Goal: Check status: Check status

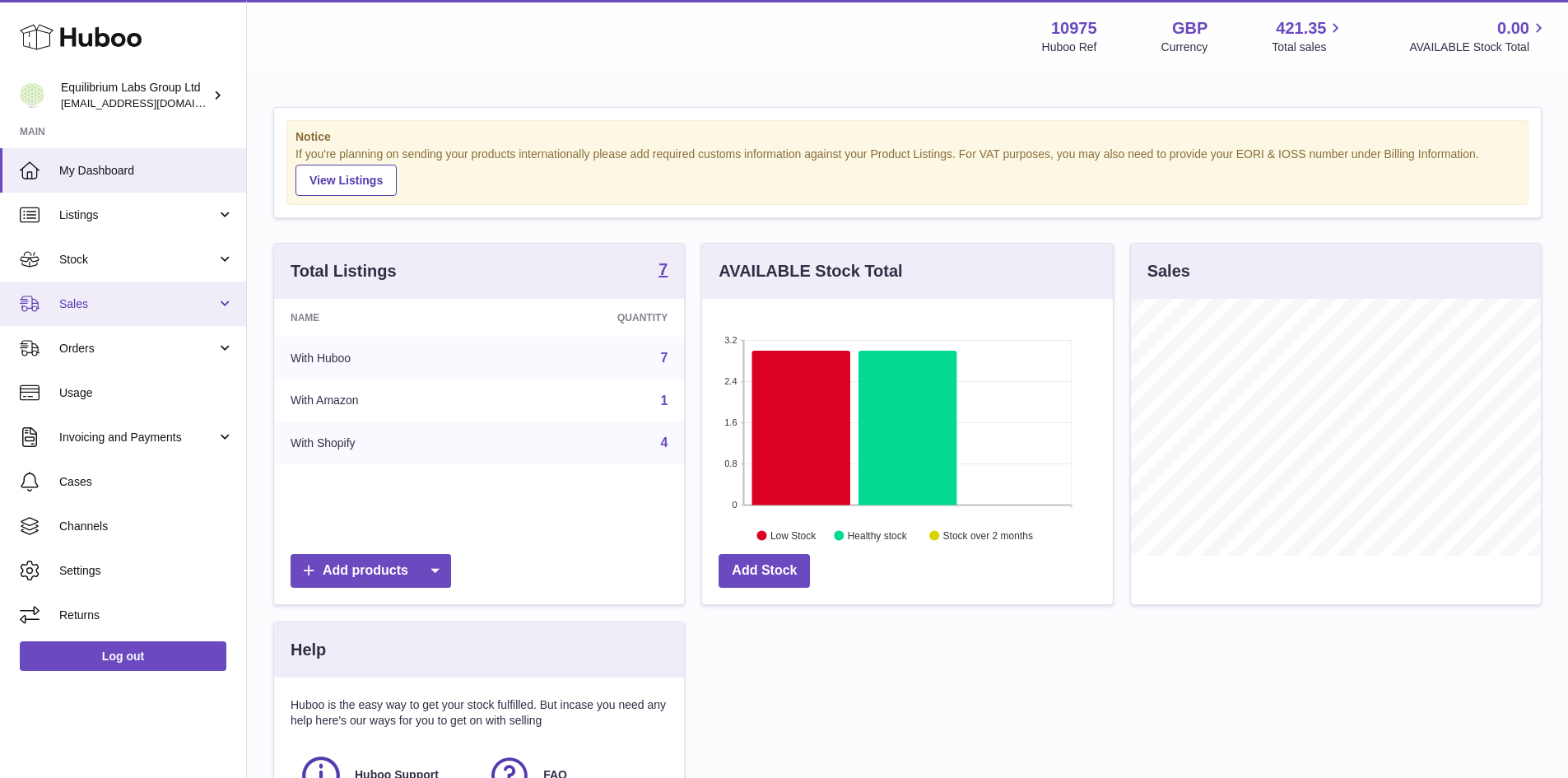
scroll to position [257, 411]
click at [87, 310] on span "Sales" at bounding box center [138, 304] width 157 height 16
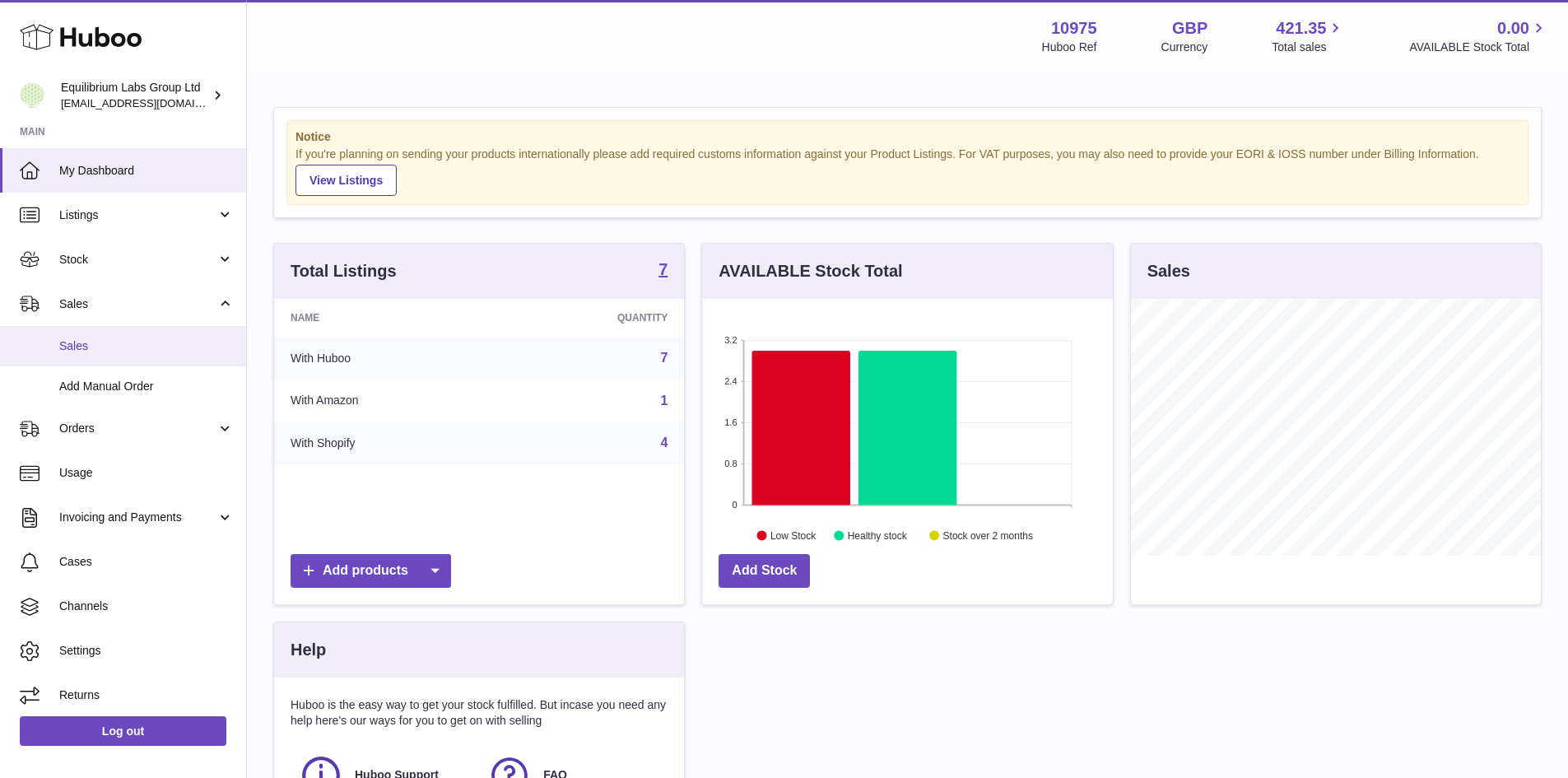
click at [93, 342] on span "Sales" at bounding box center [146, 346] width 175 height 16
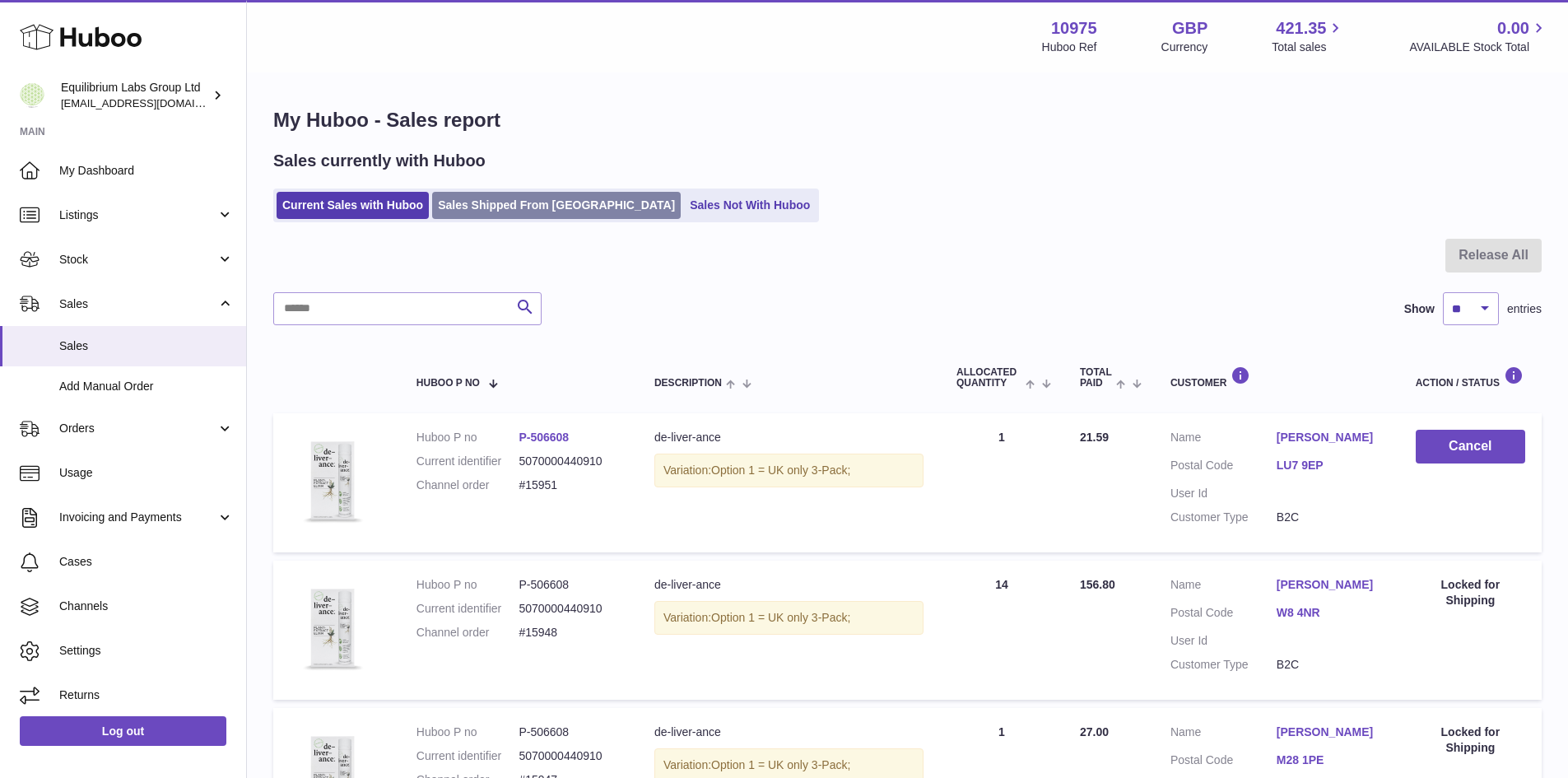
click at [555, 197] on link "Sales Shipped From Huboo" at bounding box center [557, 206] width 249 height 27
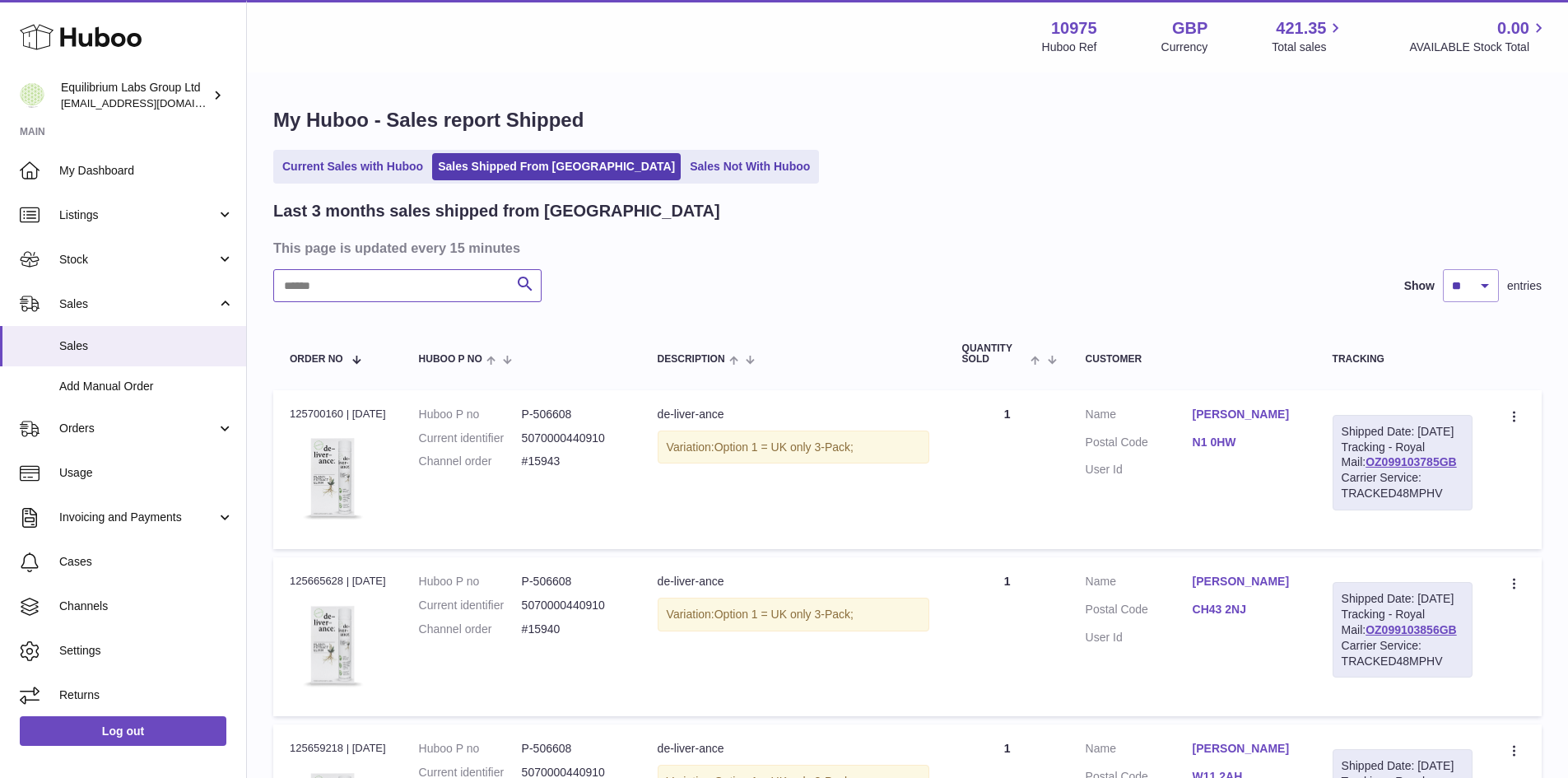
paste input "********"
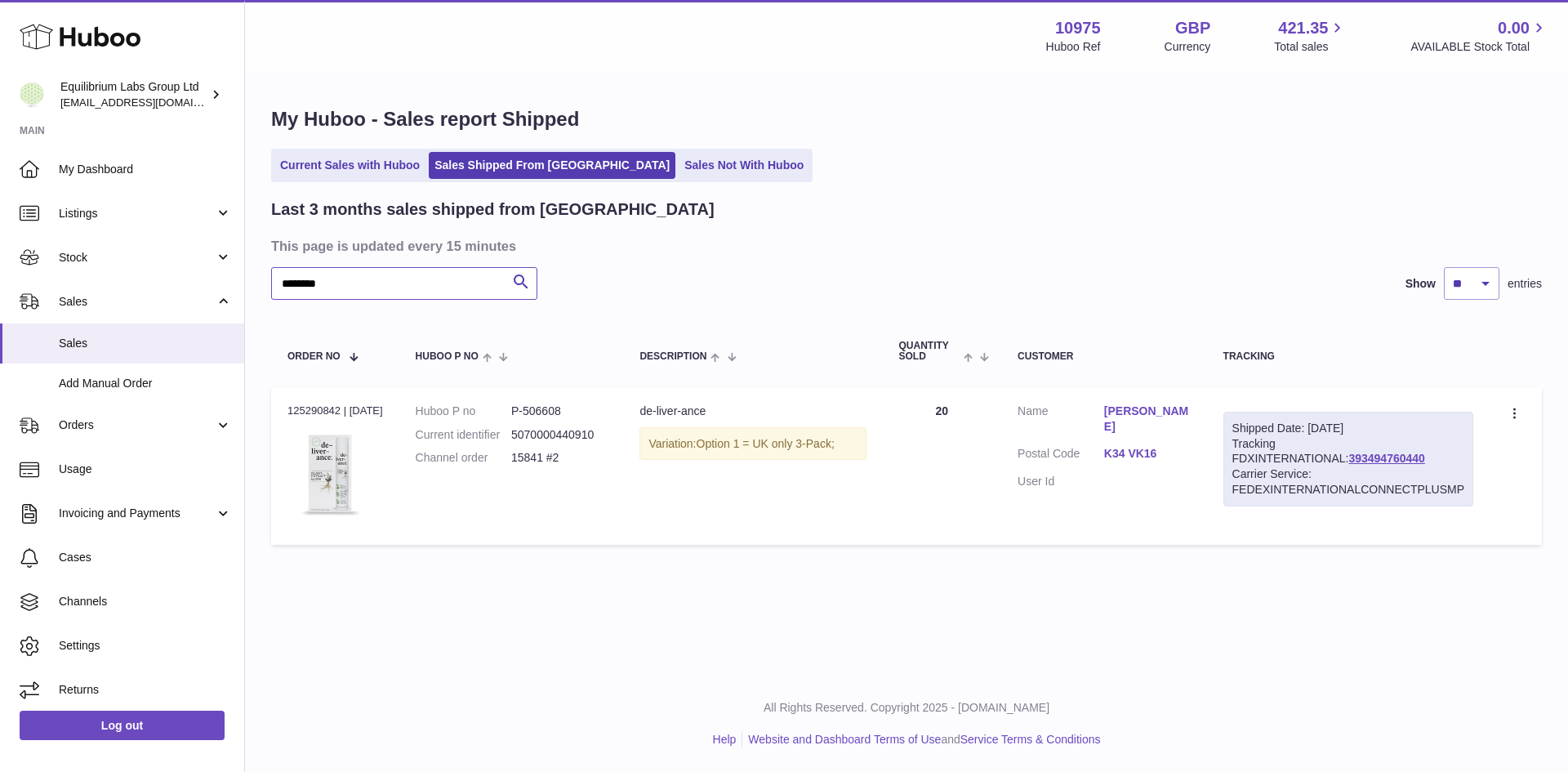
type input "********"
click at [1349, 456] on link "393494760440" at bounding box center [1387, 458] width 76 height 13
drag, startPoint x: 355, startPoint y: 291, endPoint x: 183, endPoint y: 298, distance: 172.1
click at [183, 296] on div "Huboo Equilibrium Labs Group Ltd internalAdmin-10975@internal.huboo.com Main My…" at bounding box center [784, 386] width 1568 height 772
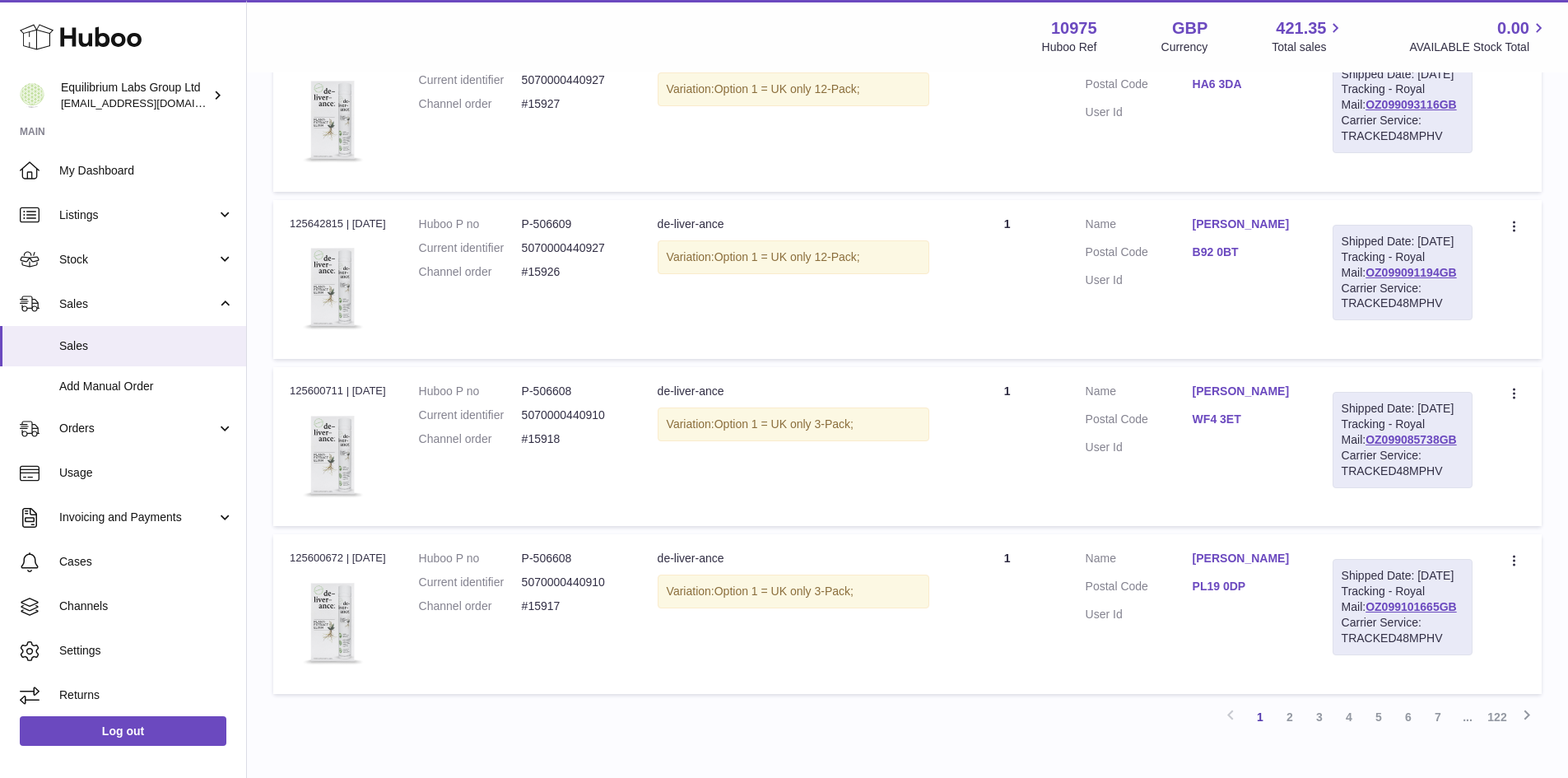
scroll to position [1301, 0]
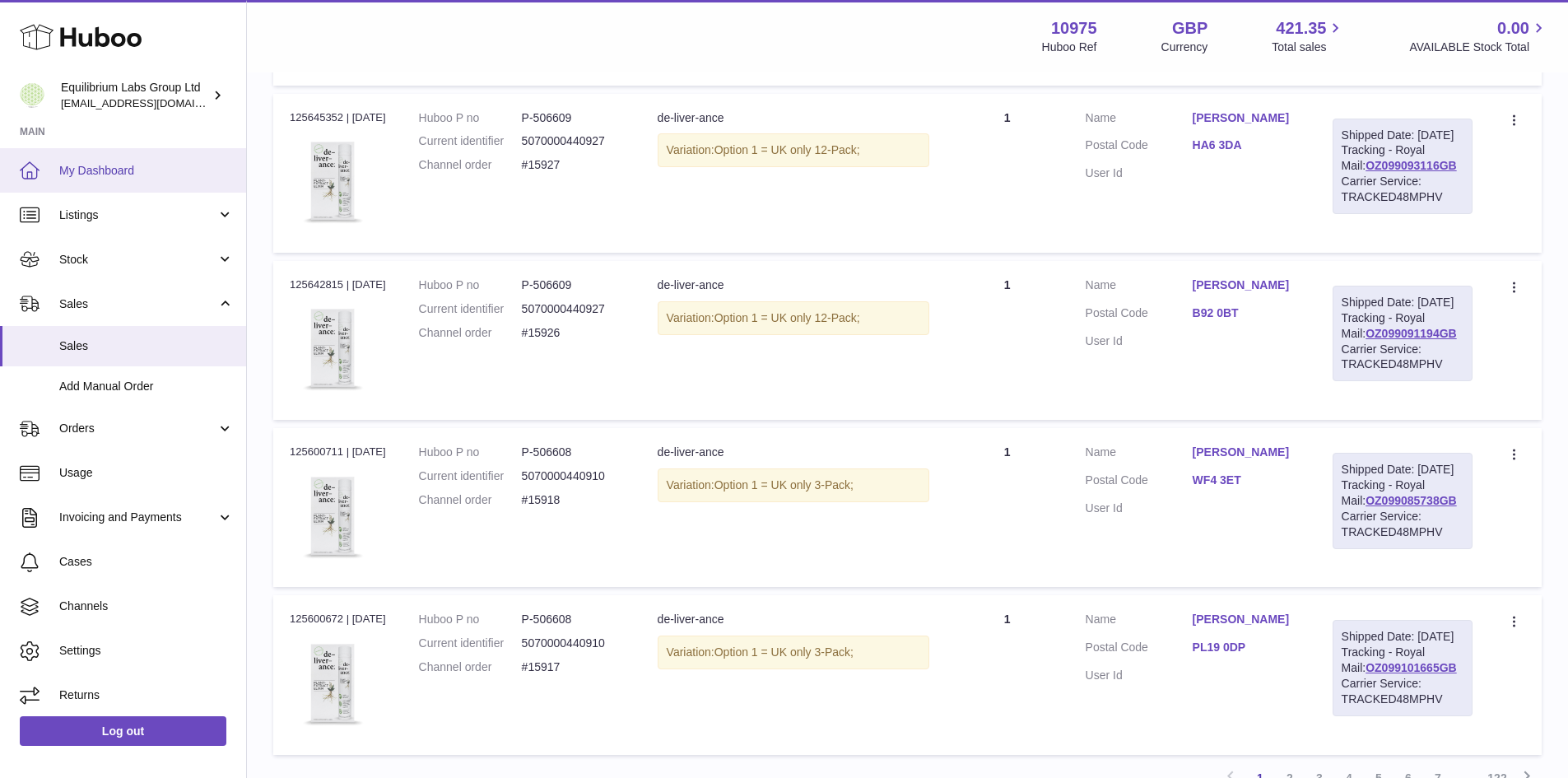
click at [116, 171] on span "My Dashboard" at bounding box center [146, 170] width 175 height 16
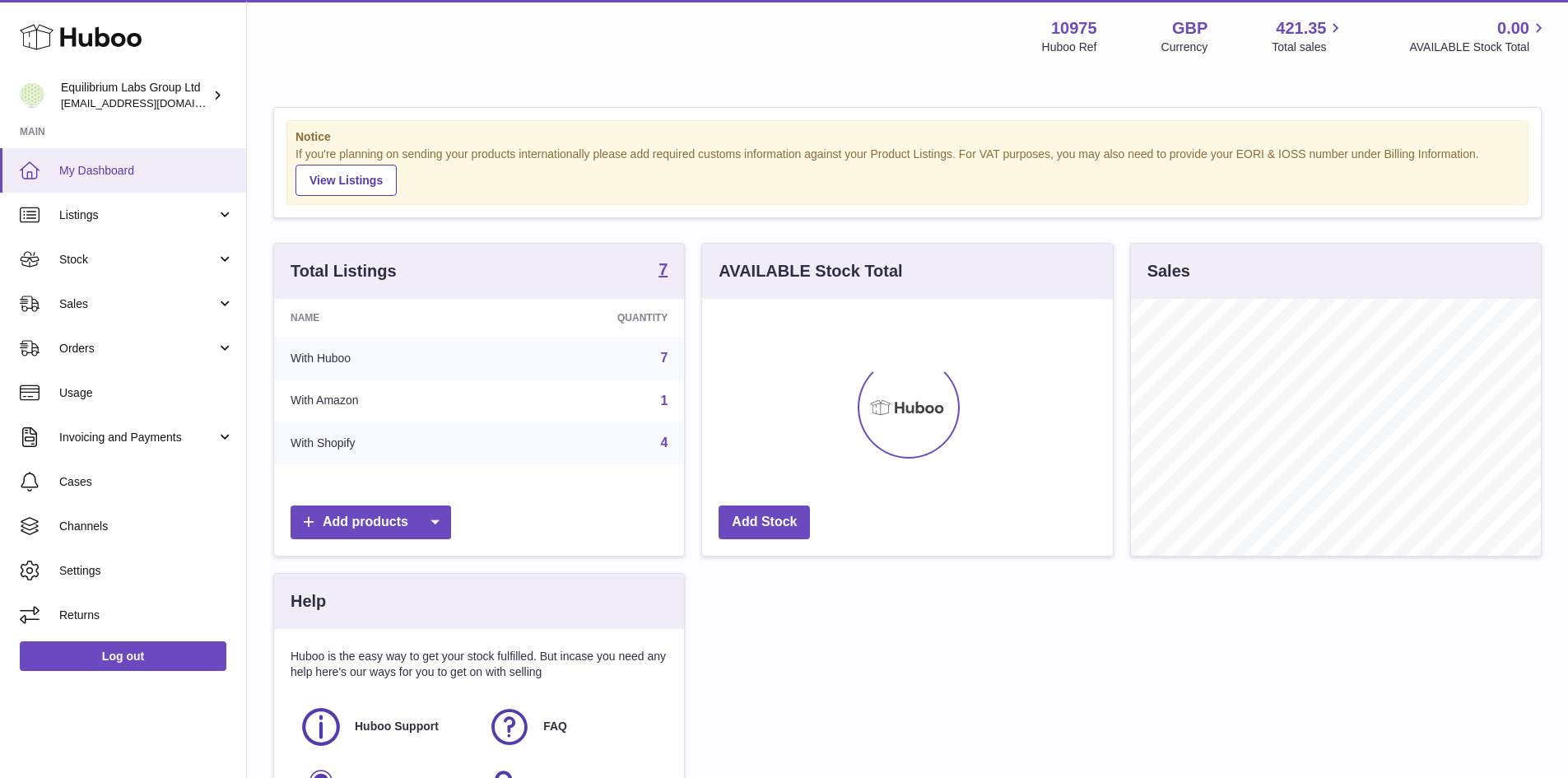
scroll to position [257, 411]
